Goal: Transaction & Acquisition: Book appointment/travel/reservation

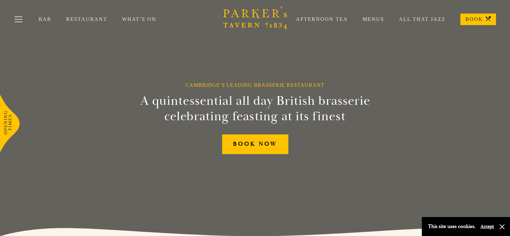
click at [83, 18] on link "Restaurant" at bounding box center [94, 19] width 56 height 6
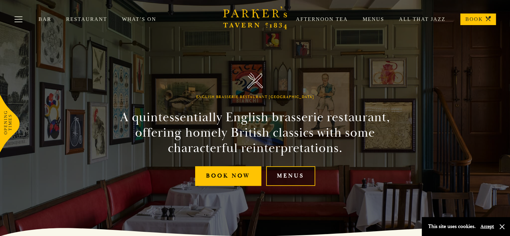
click at [290, 176] on link "Menus" at bounding box center [290, 176] width 49 height 20
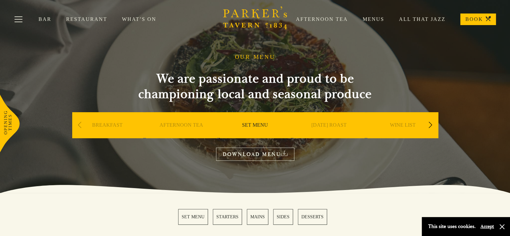
click at [433, 123] on div "Next slide" at bounding box center [431, 125] width 9 height 14
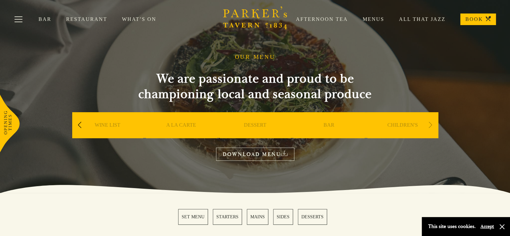
click at [137, 19] on link "What’s On" at bounding box center [146, 19] width 49 height 6
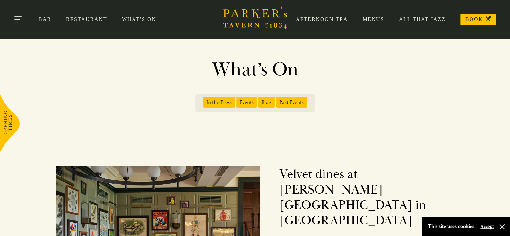
click at [14, 19] on button "Toggle navigation" at bounding box center [18, 20] width 27 height 27
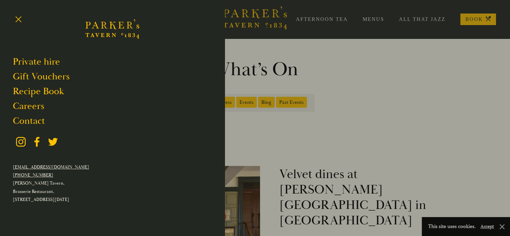
click at [351, 91] on div at bounding box center [255, 118] width 510 height 236
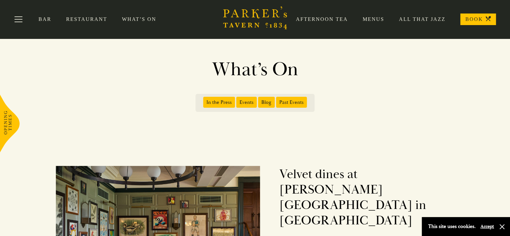
click at [230, 19] on icon "Brasserie Restaurant Cambridge | Parker's Tavern Cambridge Parker's Tavern is a…" at bounding box center [255, 17] width 64 height 23
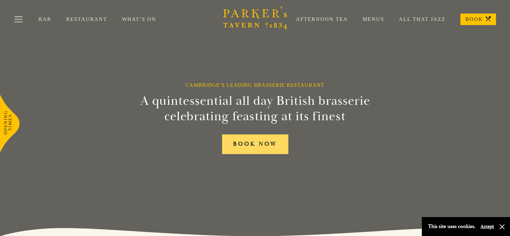
click at [235, 143] on link "BOOK NOW" at bounding box center [255, 144] width 66 height 20
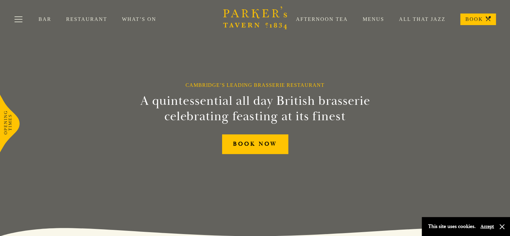
click at [373, 17] on link "Menus" at bounding box center [366, 19] width 36 height 6
